Goal: Navigation & Orientation: Find specific page/section

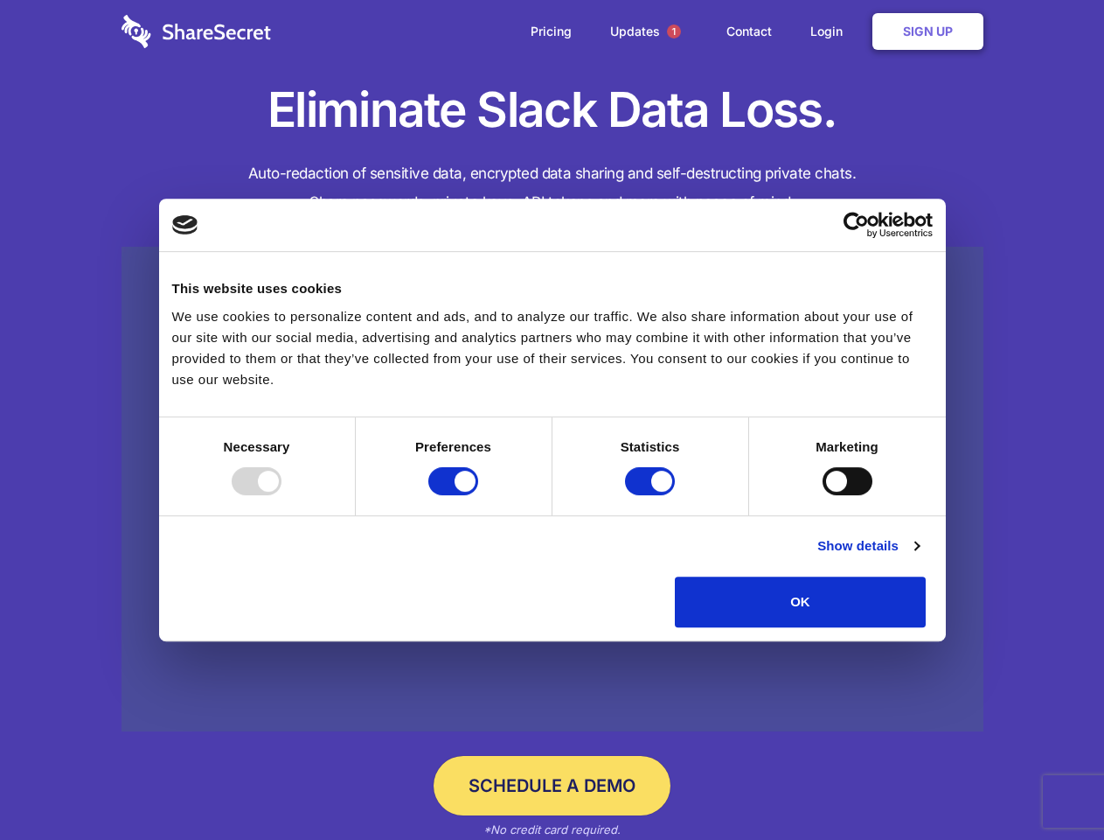
click at [282, 495] on div at bounding box center [257, 481] width 50 height 28
click at [478, 495] on input "Preferences" at bounding box center [453, 481] width 50 height 28
checkbox input "false"
click at [652, 495] on input "Statistics" at bounding box center [650, 481] width 50 height 28
checkbox input "false"
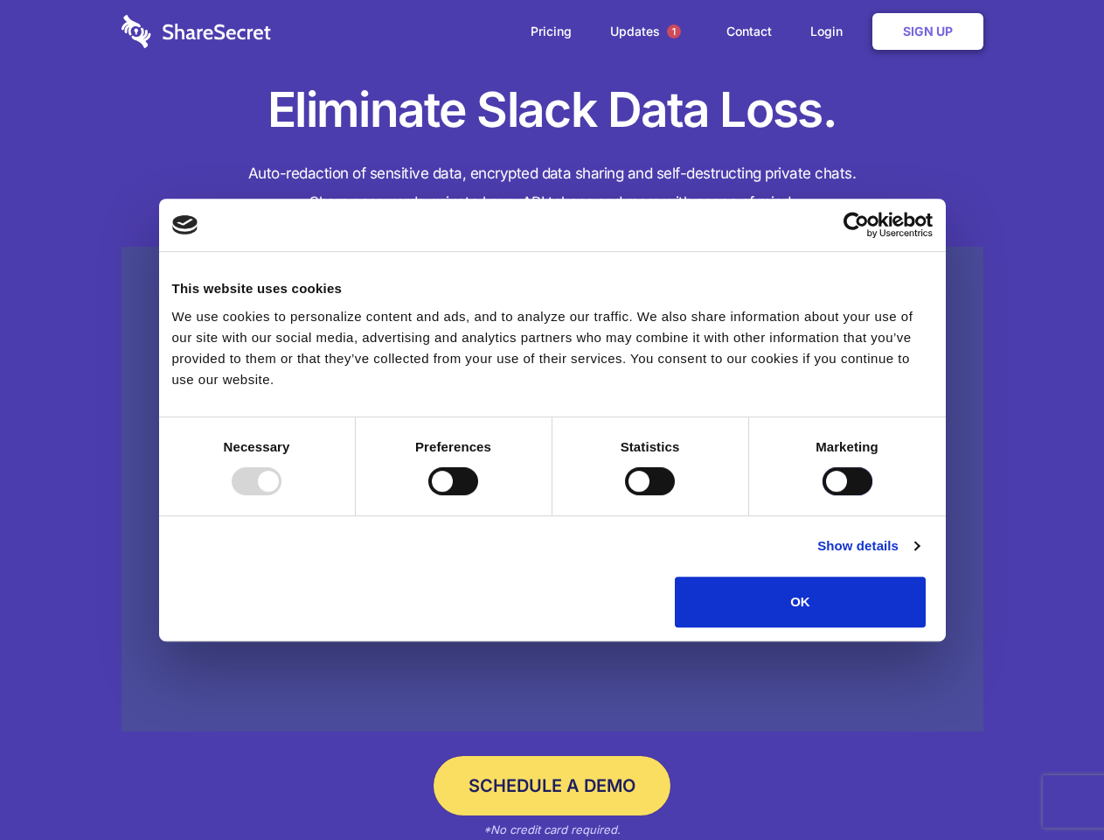
click at [823, 495] on input "Marketing" at bounding box center [848, 481] width 50 height 28
checkbox input "true"
click at [919, 556] on link "Show details" at bounding box center [868, 545] width 101 height 21
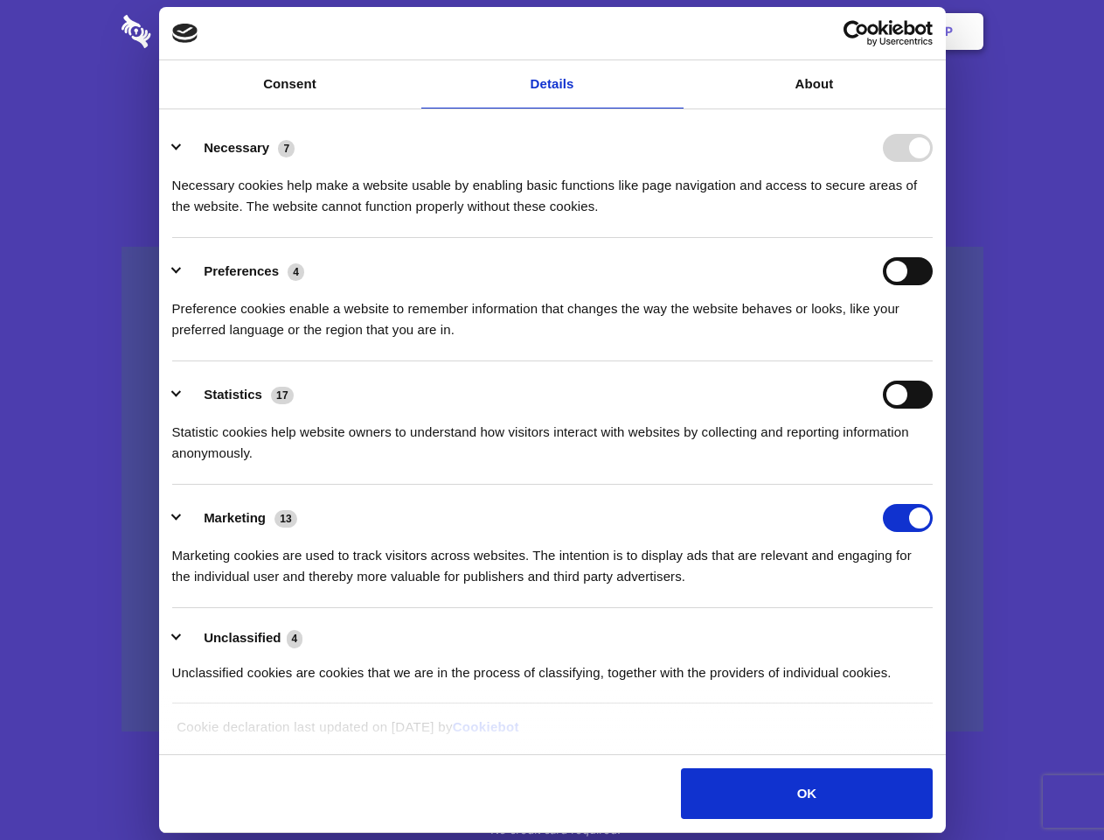
click at [933, 238] on li "Necessary 7 Necessary cookies help make a website usable by enabling basic func…" at bounding box center [552, 176] width 761 height 123
click at [673, 31] on span "1" at bounding box center [674, 31] width 14 height 14
